Goal: Task Accomplishment & Management: Use online tool/utility

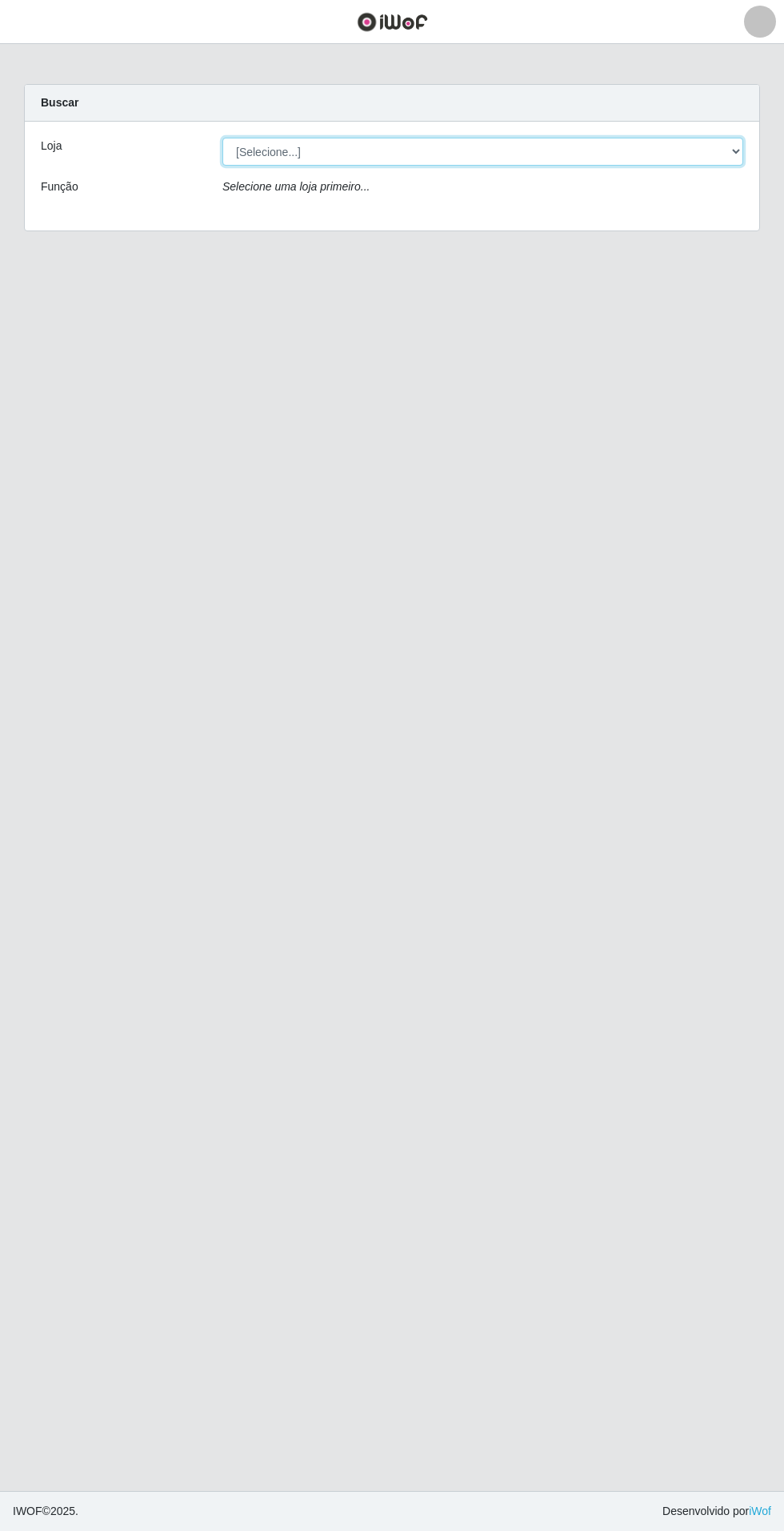
click at [688, 157] on select "[Selecione...] Atacado Vem - Loja 31 [GEOGRAPHIC_DATA]" at bounding box center [483, 151] width 521 height 28
select select "437"
click at [223, 137] on select "[Selecione...] Atacado Vem - Loja 31 [GEOGRAPHIC_DATA]" at bounding box center [483, 151] width 521 height 28
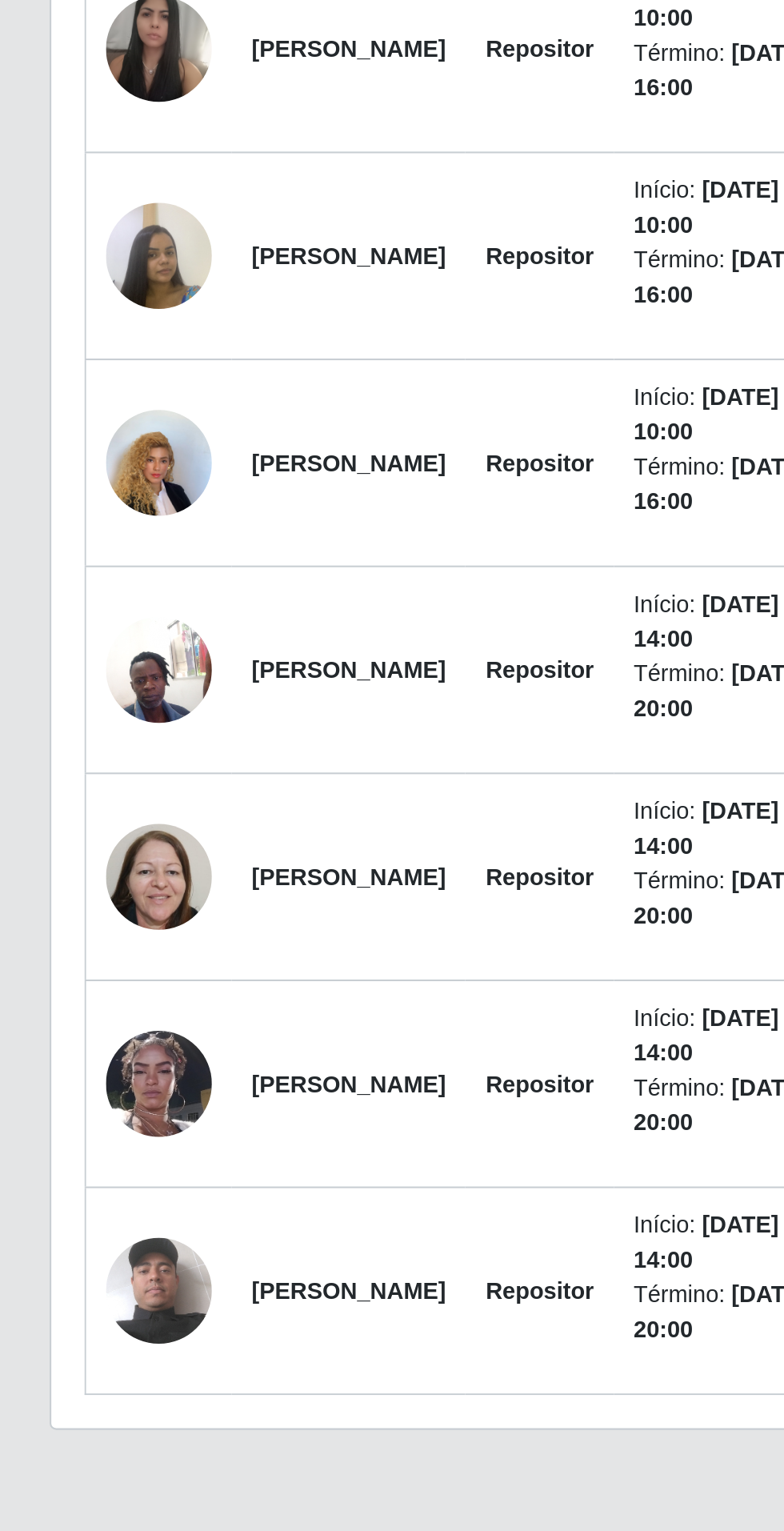
click at [66, 1249] on img at bounding box center [76, 1252] width 51 height 91
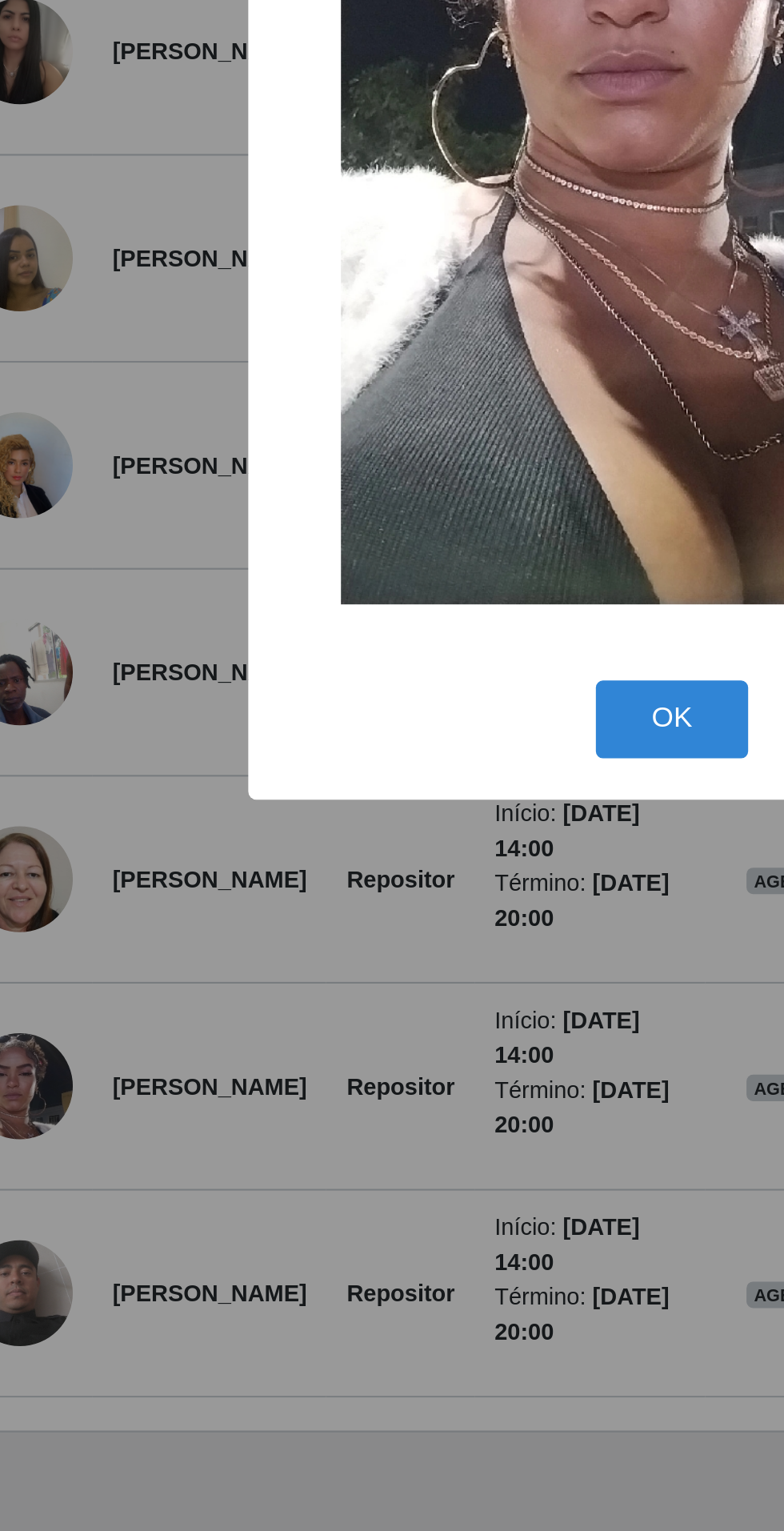
click at [262, 1332] on div "× OK Cancel" at bounding box center [392, 766] width 784 height 1531
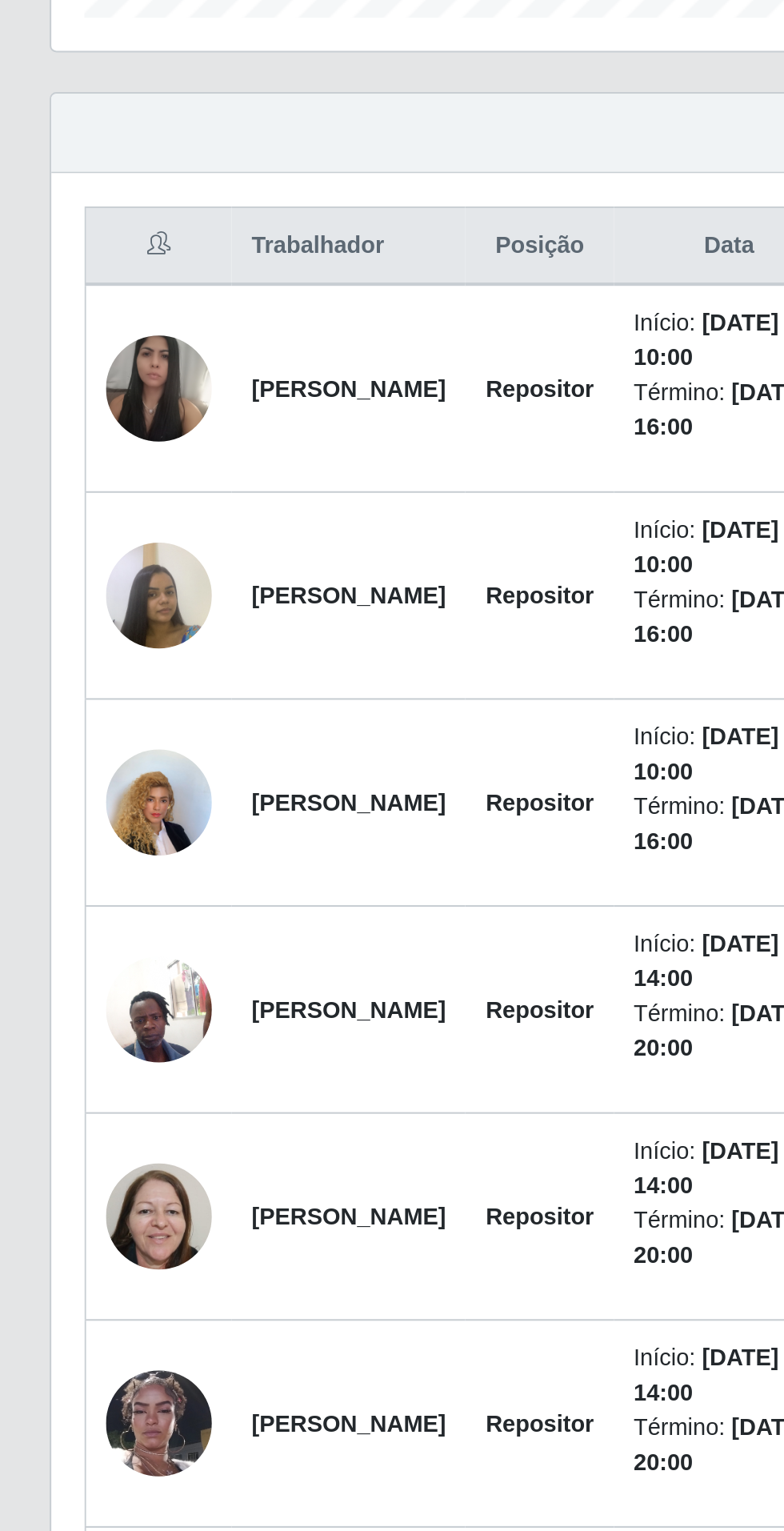
click at [75, 757] on img at bounding box center [76, 752] width 51 height 66
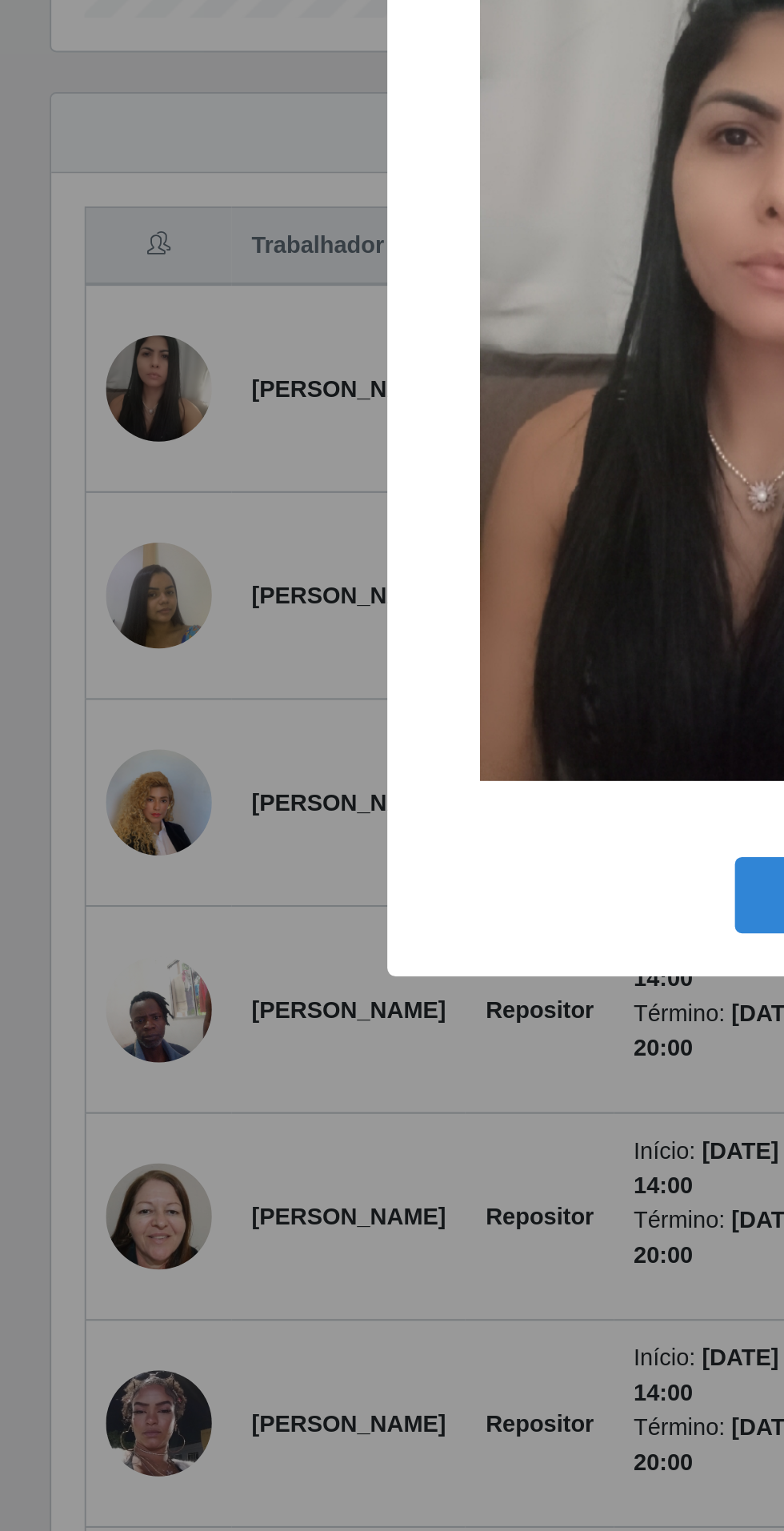
click at [71, 754] on div "× OK Cancel" at bounding box center [392, 766] width 784 height 1531
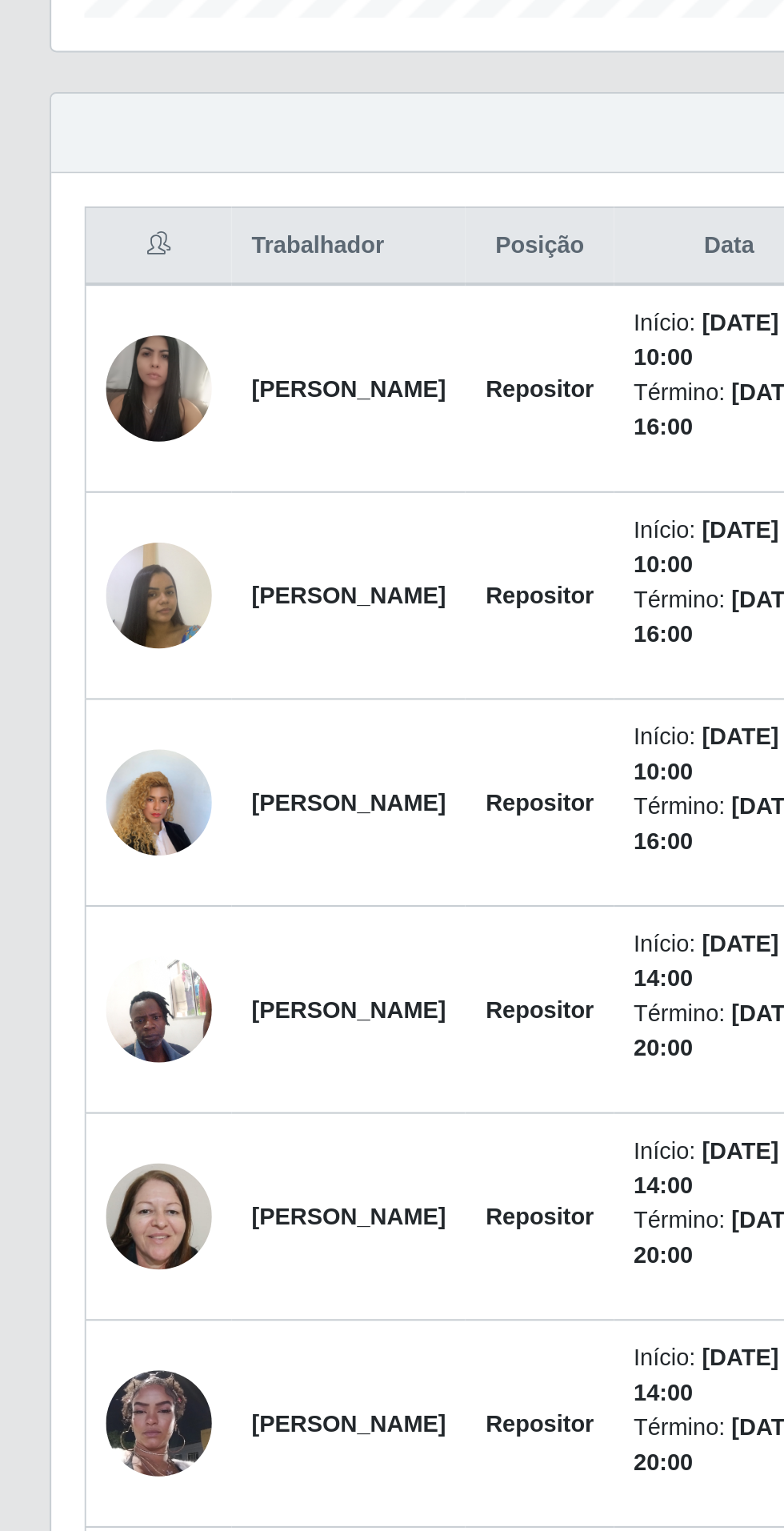
click at [63, 850] on img at bounding box center [76, 851] width 51 height 68
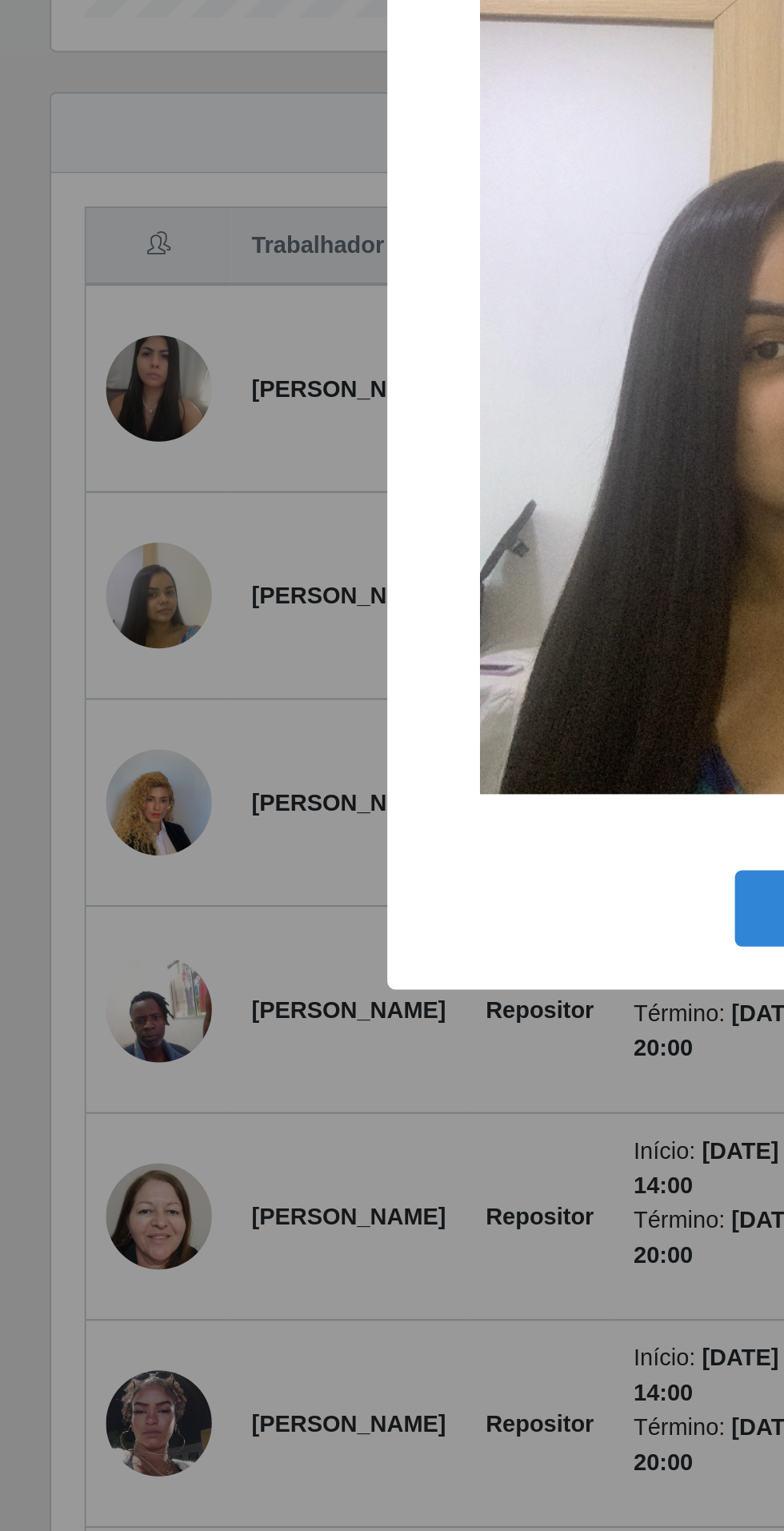
click at [73, 849] on div "× OK Cancel" at bounding box center [392, 766] width 784 height 1531
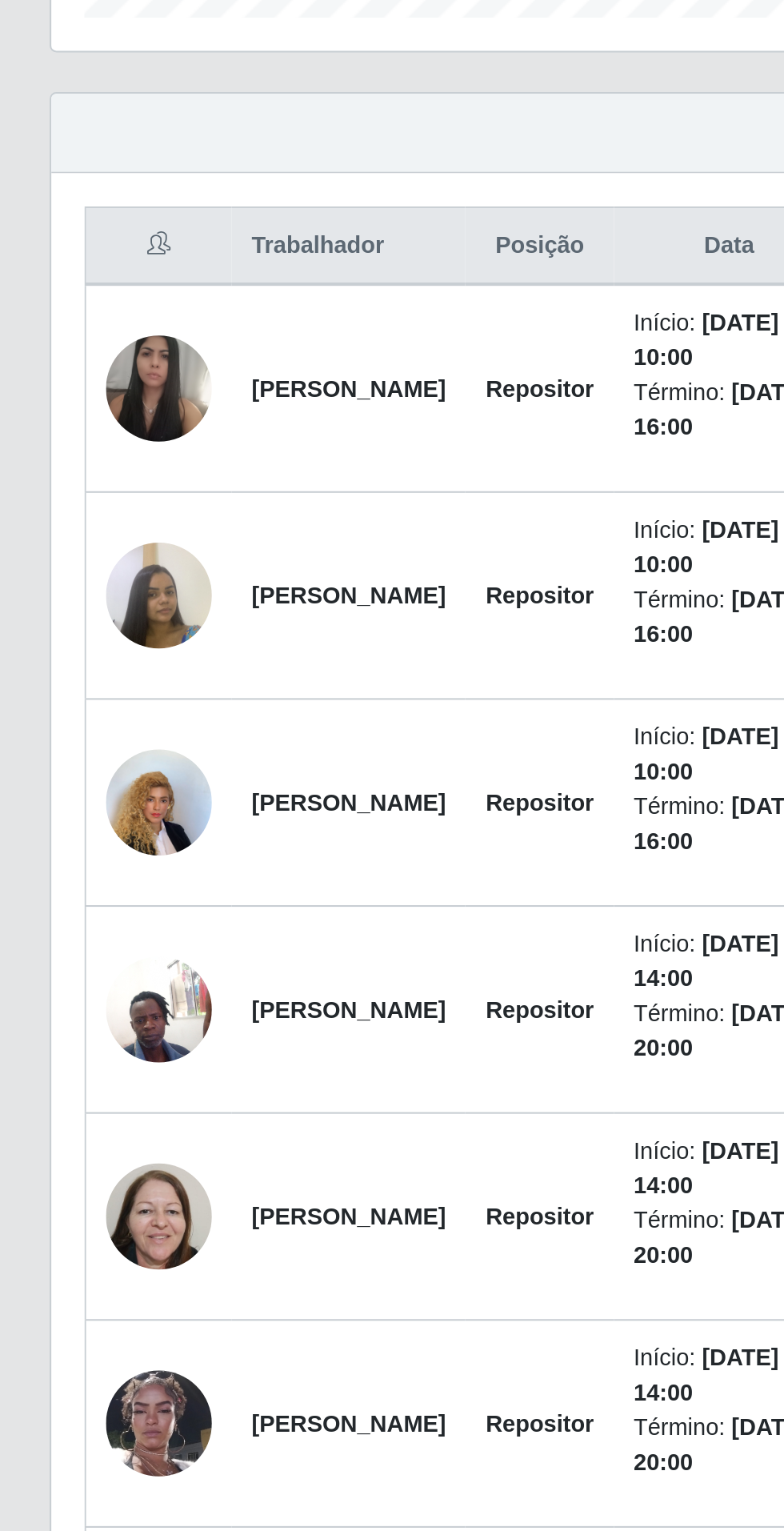
click at [77, 948] on img at bounding box center [76, 951] width 51 height 68
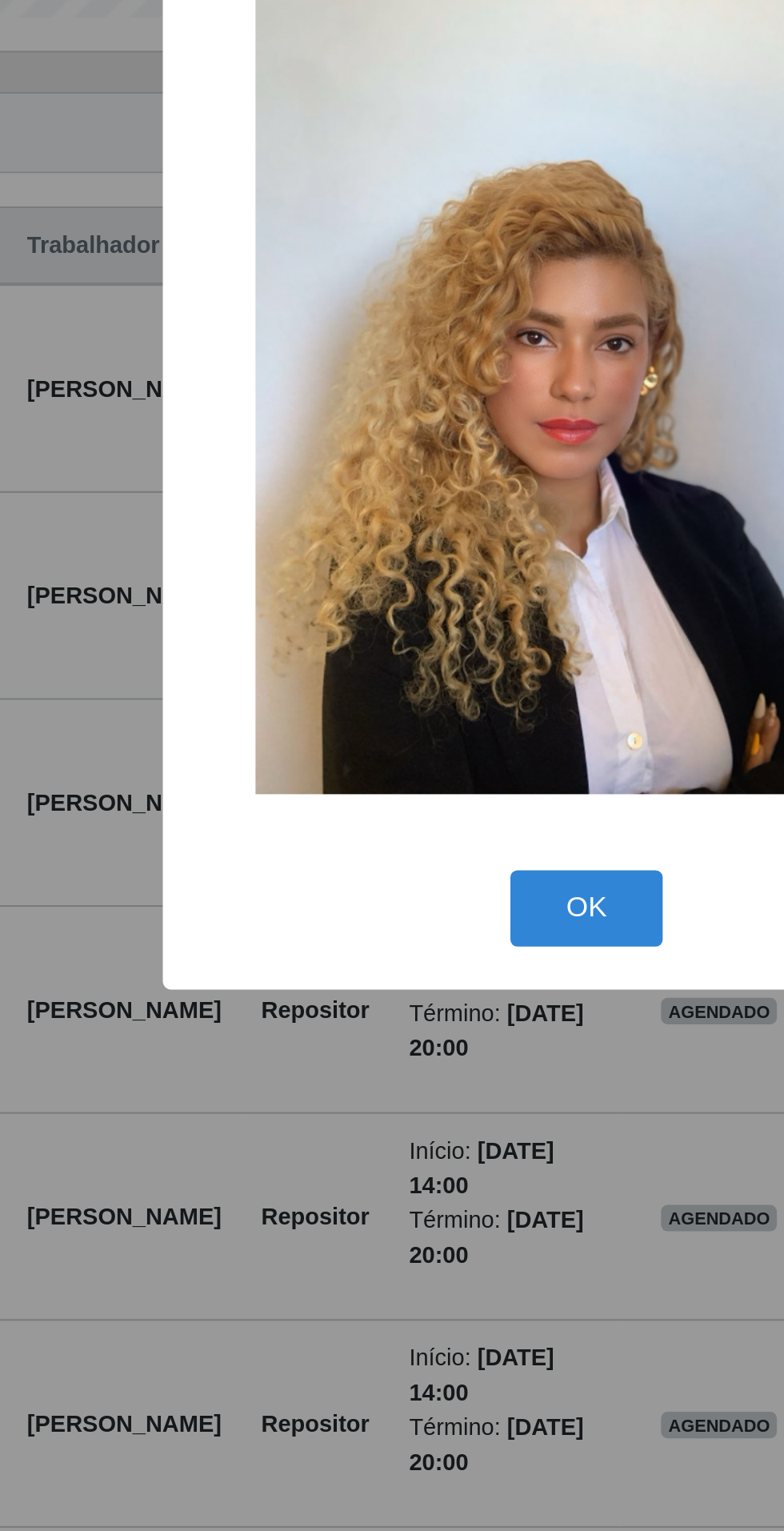
click at [224, 1122] on div "× OK Cancel" at bounding box center [392, 766] width 784 height 1531
